Goal: Task Accomplishment & Management: Manage account settings

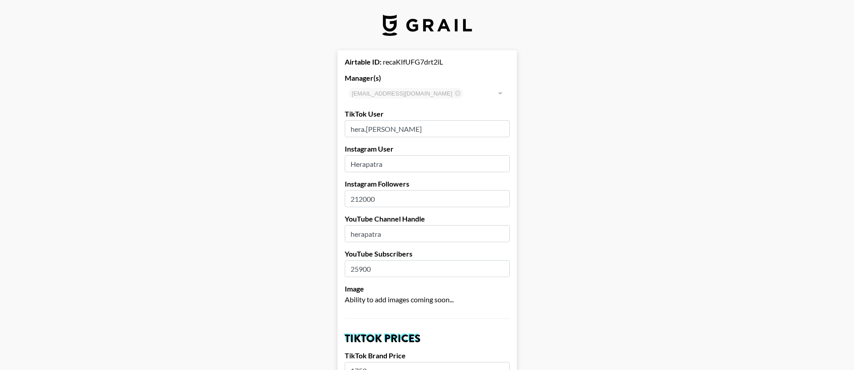
select select "USD"
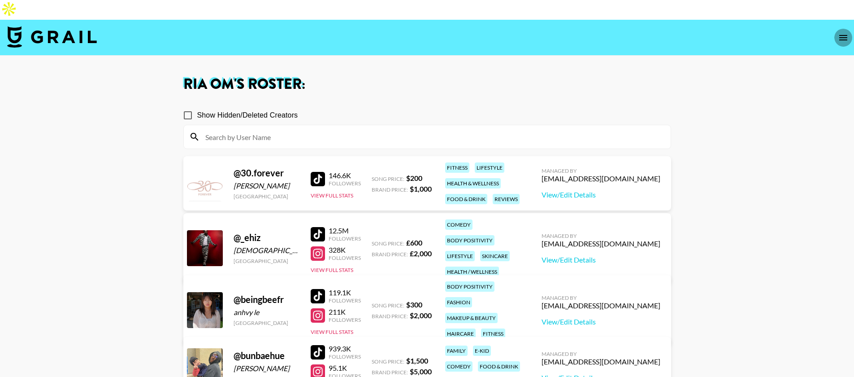
click at [835, 29] on button "open drawer" at bounding box center [844, 38] width 18 height 18
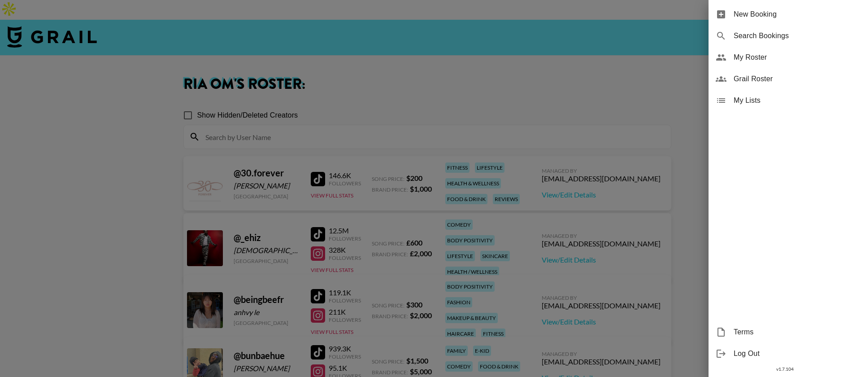
click at [760, 105] on span "My Lists" at bounding box center [794, 100] width 120 height 11
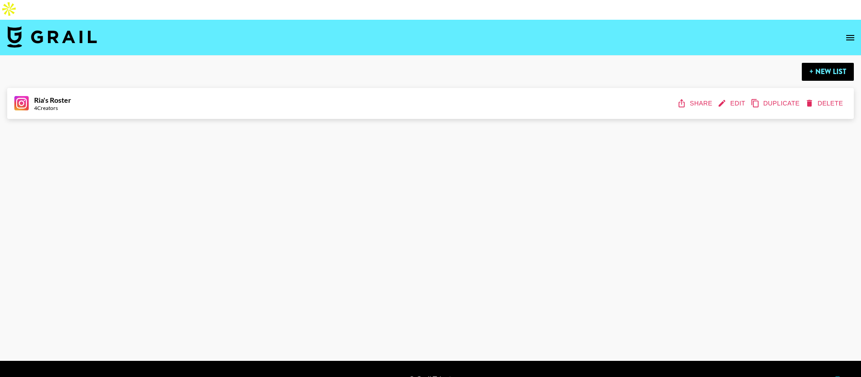
click at [710, 95] on button "Share" at bounding box center [695, 103] width 40 height 17
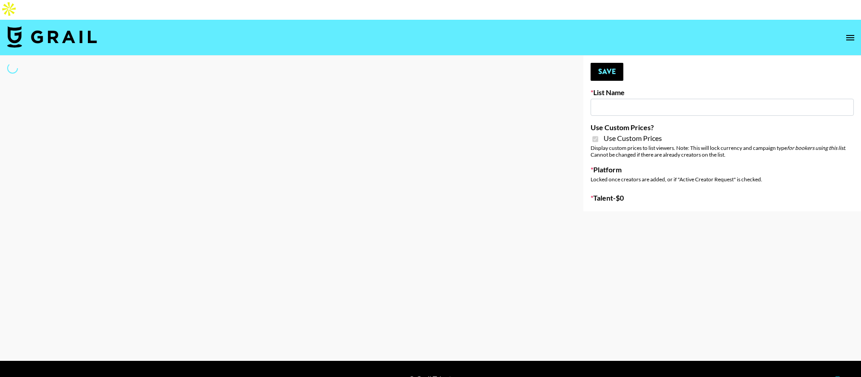
type input "Ladder (23rd Sept) IG"
checkbox input "true"
select select "Song"
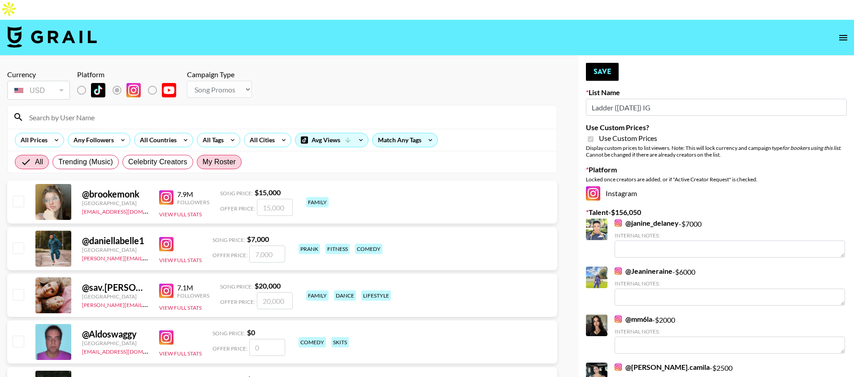
click at [218, 155] on label "My Roster" at bounding box center [219, 162] width 45 height 14
click at [203, 162] on input "My Roster" at bounding box center [203, 162] width 0 height 0
radio input "true"
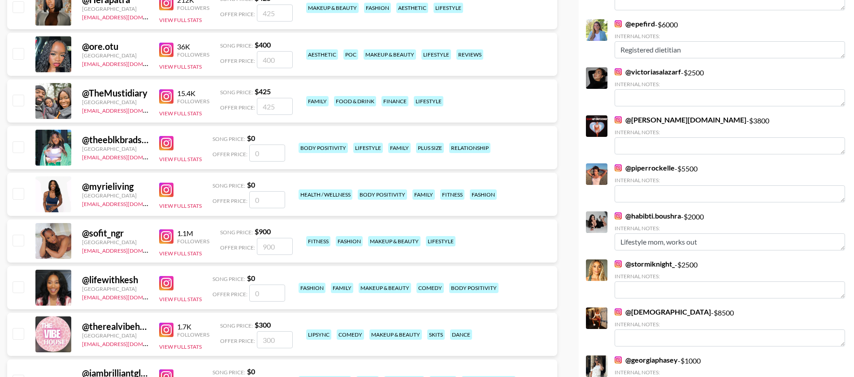
scroll to position [1785, 0]
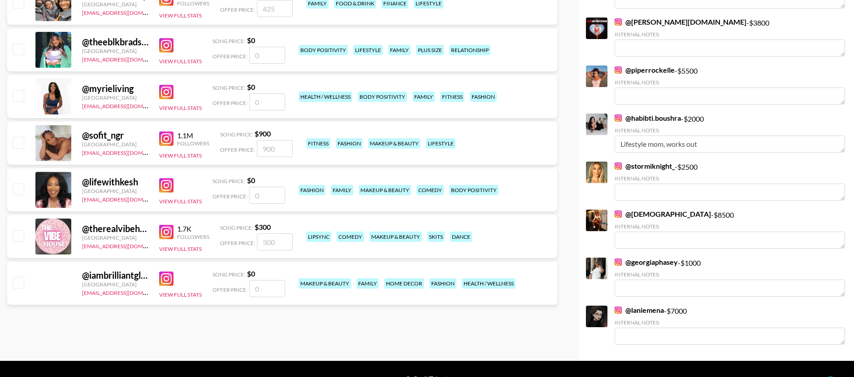
click at [23, 137] on input "checkbox" at bounding box center [18, 142] width 11 height 11
checkbox input "true"
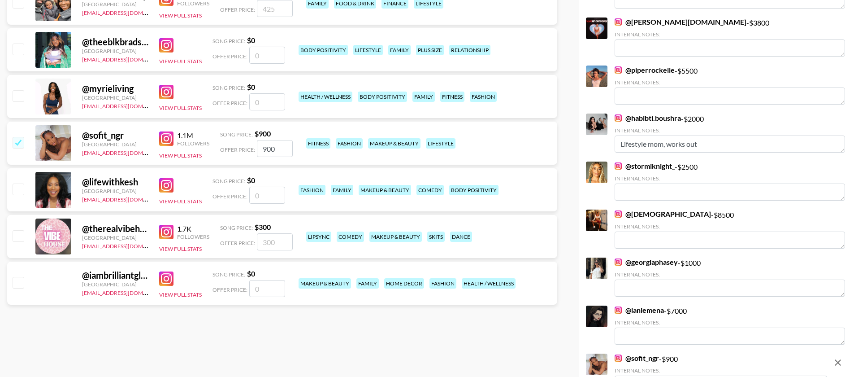
click at [263, 140] on input "900" at bounding box center [275, 148] width 36 height 17
type input "7000"
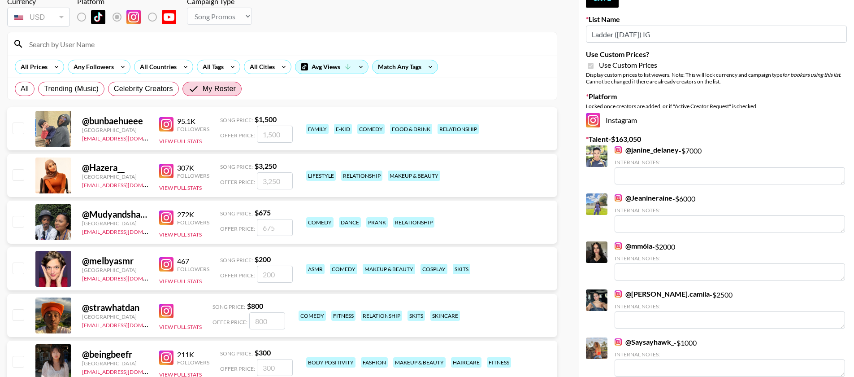
scroll to position [0, 0]
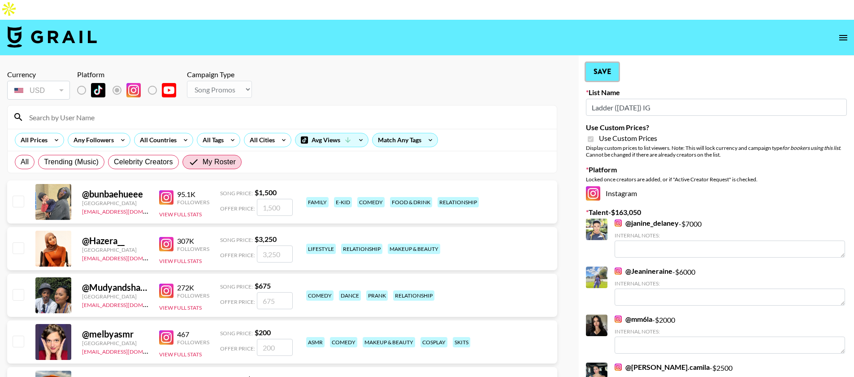
click at [599, 63] on button "Save" at bounding box center [602, 72] width 33 height 18
